Goal: Information Seeking & Learning: Learn about a topic

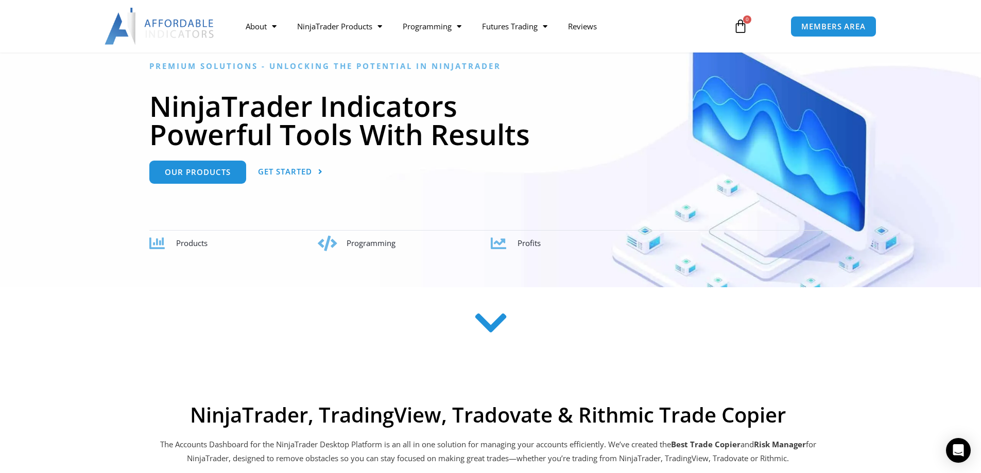
scroll to position [103, 0]
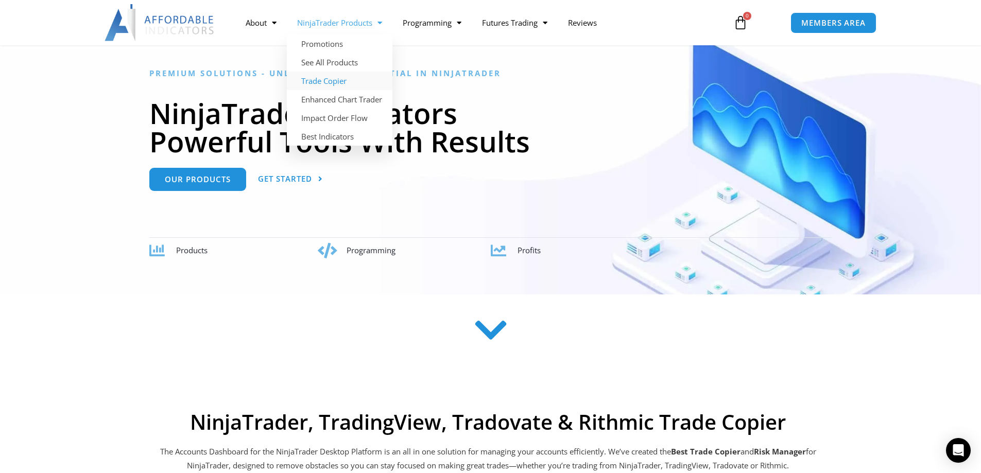
click at [336, 80] on link "Trade Copier" at bounding box center [340, 81] width 106 height 19
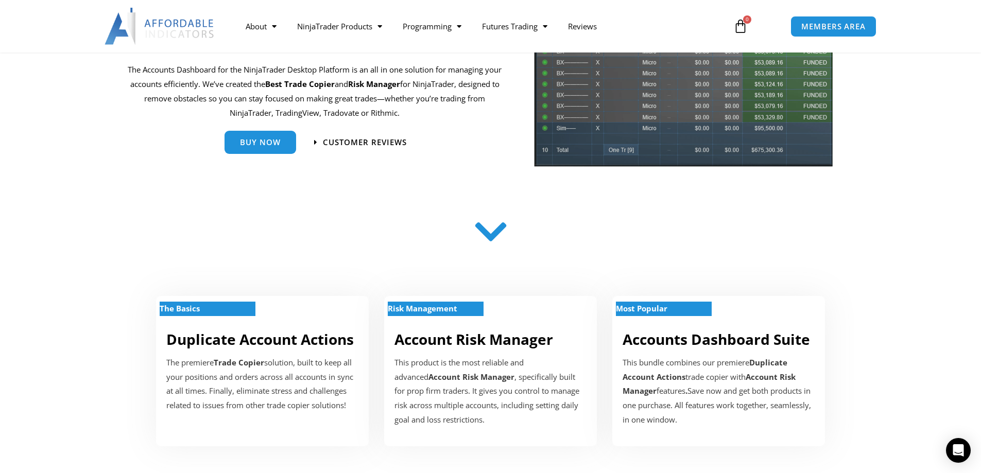
scroll to position [360, 0]
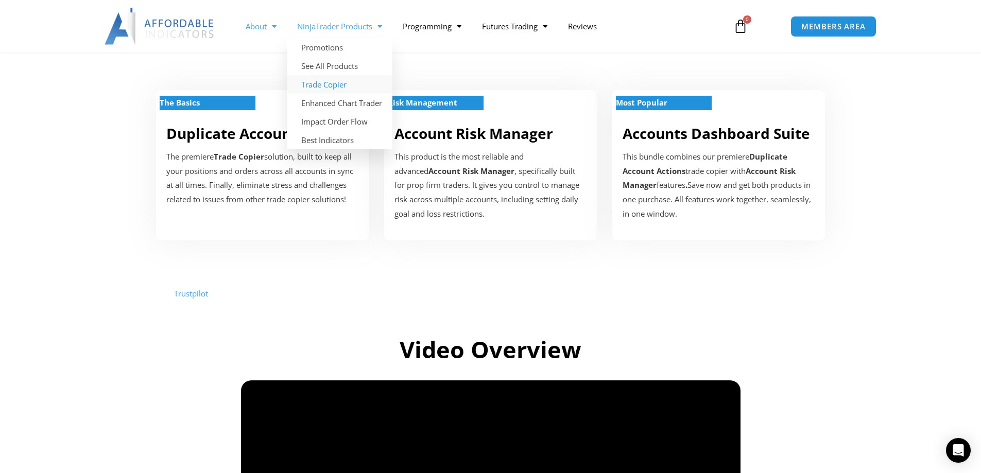
drag, startPoint x: 291, startPoint y: 35, endPoint x: 283, endPoint y: 35, distance: 7.7
